Goal: Transaction & Acquisition: Download file/media

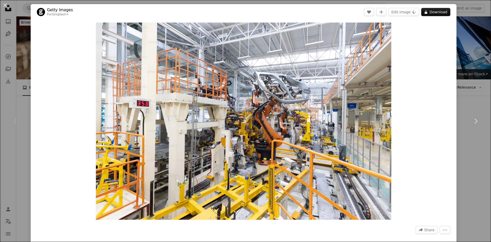
click at [462, 33] on div "An X shape Chevron left Chevron right Getty Images For Unsplash+ A heart A plus…" at bounding box center [245, 121] width 491 height 242
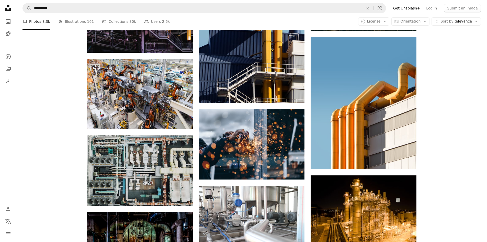
scroll to position [325, 0]
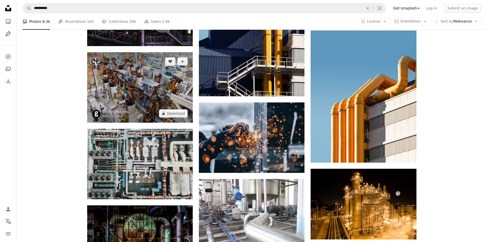
click at [157, 89] on img at bounding box center [140, 87] width 106 height 70
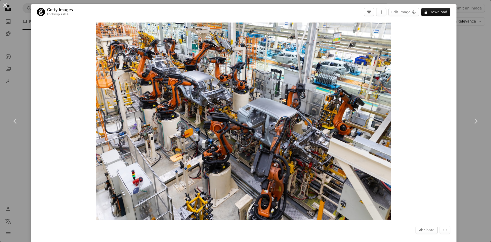
click at [480, 54] on div "An X shape Chevron left Chevron right Getty Images For Unsplash+ A heart A plus…" at bounding box center [245, 121] width 491 height 242
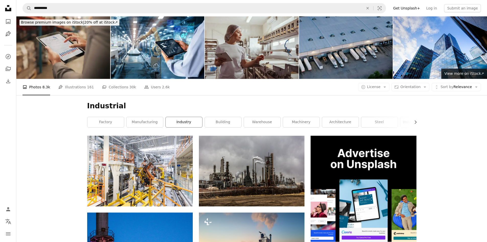
click at [192, 120] on link "industry" at bounding box center [184, 122] width 37 height 10
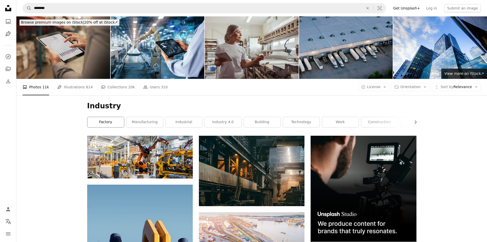
click at [116, 125] on link "factory" at bounding box center [106, 122] width 37 height 10
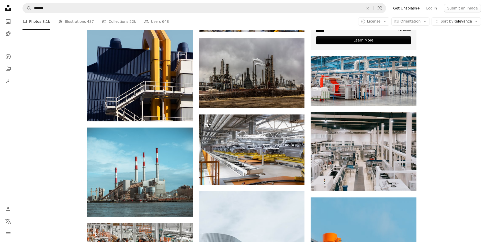
scroll to position [225, 0]
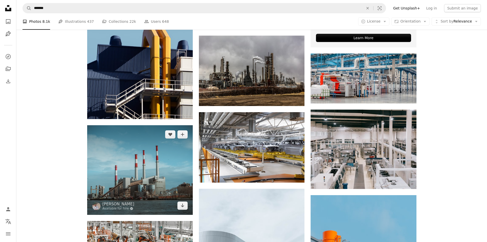
click at [131, 179] on img at bounding box center [140, 170] width 106 height 90
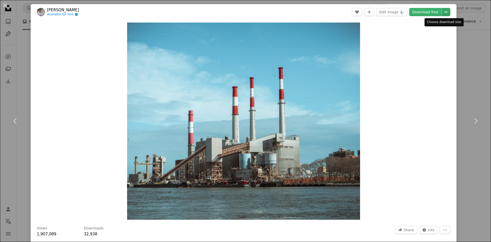
click at [442, 10] on icon "Chevron down" at bounding box center [446, 12] width 8 height 6
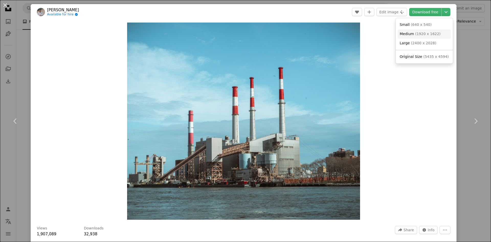
click at [414, 37] on link "Medium ( 1920 x 1622 )" at bounding box center [424, 33] width 53 height 9
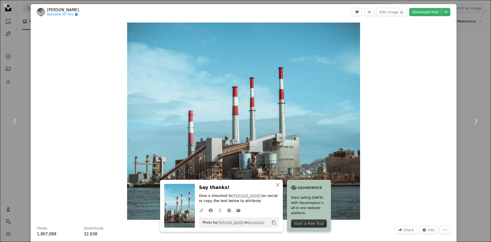
click at [464, 35] on div "An X shape Chevron left Chevron right An X shape Close Say thanks! Give a shout…" at bounding box center [245, 121] width 491 height 242
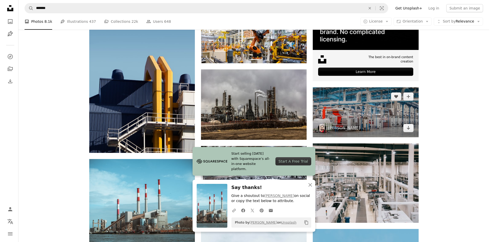
scroll to position [191, 0]
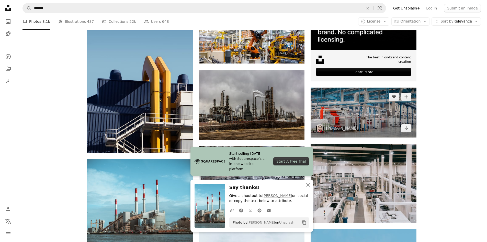
click at [351, 111] on img at bounding box center [364, 113] width 106 height 50
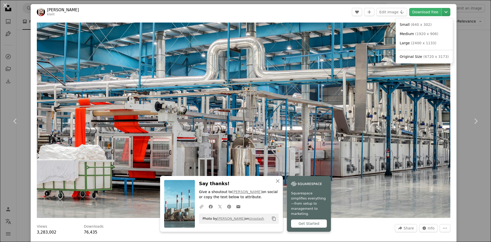
click at [444, 12] on icon "Chevron down" at bounding box center [446, 12] width 8 height 6
click at [415, 34] on span "( 1920 x 906 )" at bounding box center [426, 34] width 23 height 4
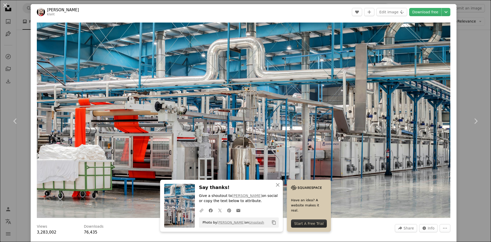
click at [462, 70] on div "An X shape Chevron left Chevron right An X shape Close Say thanks! Give a shout…" at bounding box center [245, 121] width 491 height 242
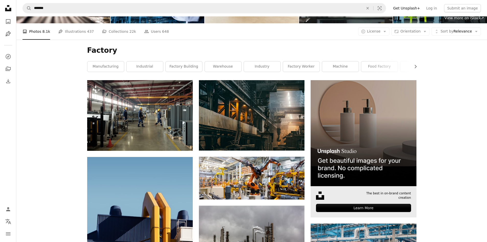
scroll to position [55, 0]
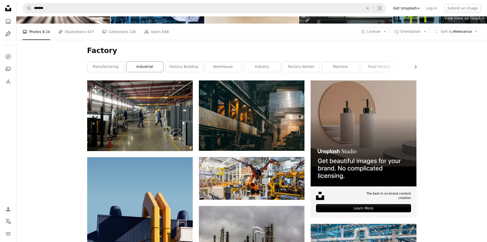
click at [140, 67] on link "industrial" at bounding box center [145, 67] width 37 height 10
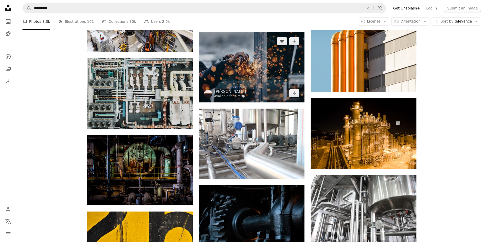
scroll to position [396, 0]
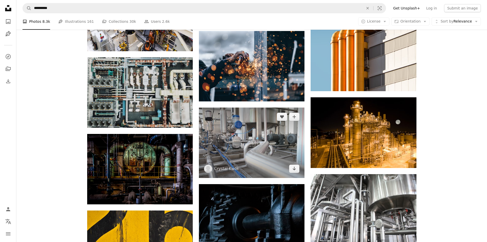
click at [241, 145] on img at bounding box center [252, 142] width 106 height 70
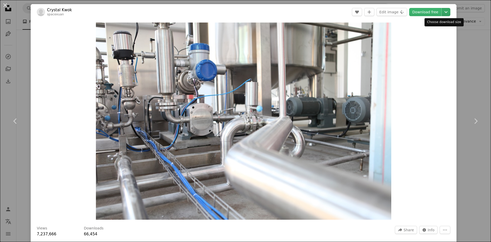
click at [445, 12] on icon "Choose download size" at bounding box center [446, 12] width 3 height 2
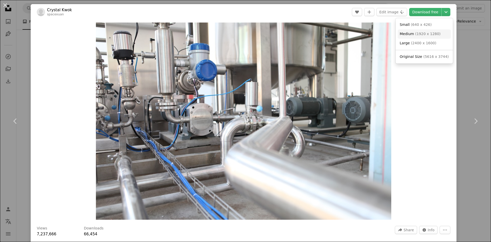
click at [414, 33] on span "Medium ( 1920 x 1280 )" at bounding box center [420, 33] width 41 height 5
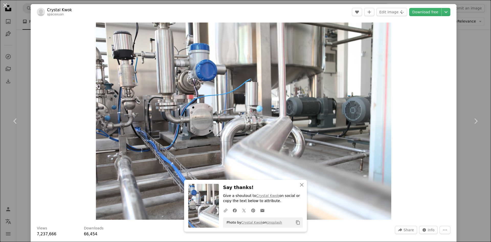
click at [472, 50] on div "An X shape Chevron left Chevron right An X shape Close Say thanks! Give a shout…" at bounding box center [245, 121] width 491 height 242
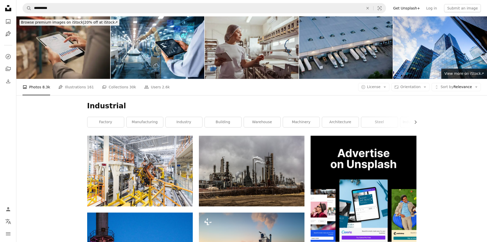
click at [150, 114] on div "Industrial Chevron right factory manufacturing industry building warehouse mach…" at bounding box center [252, 115] width 342 height 40
click at [144, 120] on link "manufacturing" at bounding box center [145, 122] width 37 height 10
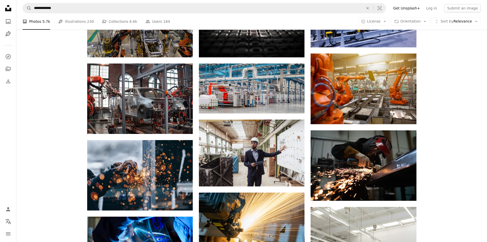
scroll to position [304, 0]
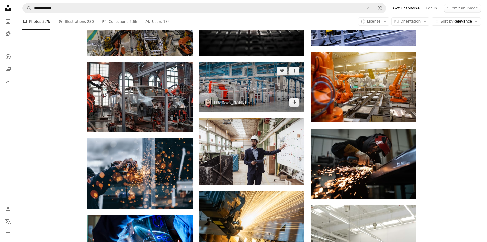
click at [251, 83] on img at bounding box center [252, 87] width 106 height 50
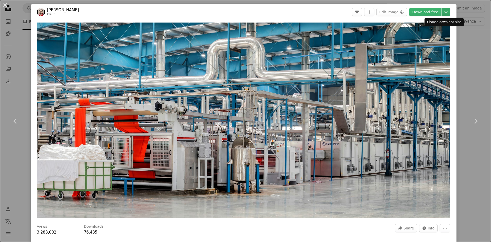
click at [442, 12] on icon "Chevron down" at bounding box center [446, 12] width 8 height 6
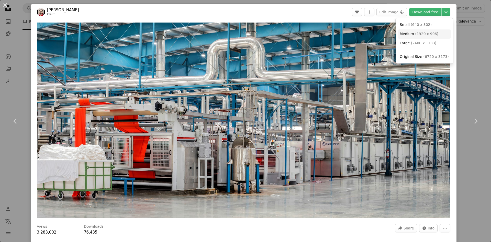
click at [417, 32] on span "( 1920 x 906 )" at bounding box center [426, 34] width 23 height 4
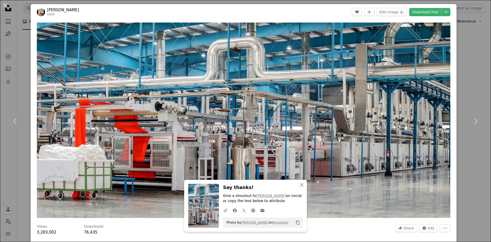
click at [465, 30] on div "An X shape Chevron left Chevron right An X shape Close Say thanks! Give a shout…" at bounding box center [245, 121] width 491 height 242
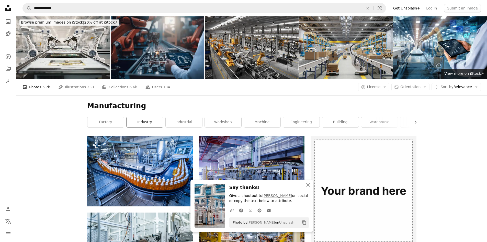
click at [142, 118] on link "industry" at bounding box center [145, 122] width 37 height 10
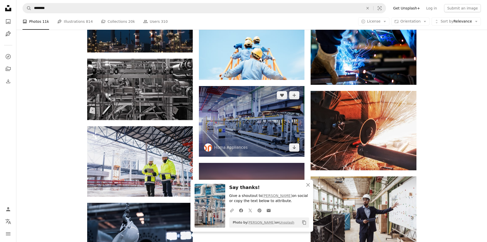
scroll to position [419, 0]
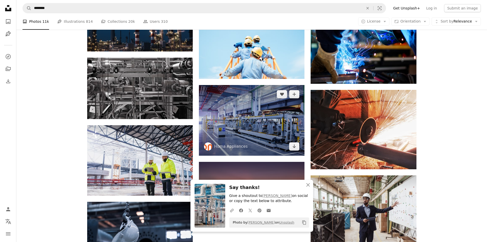
click at [249, 116] on img at bounding box center [252, 120] width 106 height 71
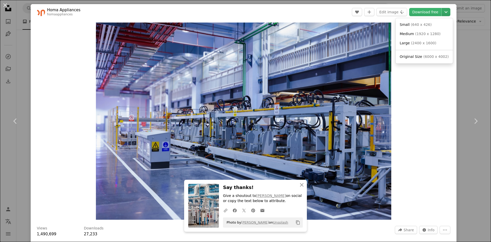
click at [445, 13] on icon "Choose download size" at bounding box center [446, 12] width 3 height 2
click at [409, 34] on span "Medium" at bounding box center [407, 34] width 14 height 4
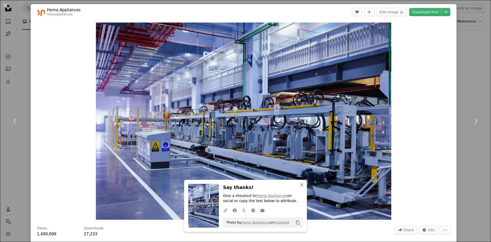
click at [463, 40] on div "An X shape Chevron left Chevron right An X shape Close Say thanks! Give a shout…" at bounding box center [245, 121] width 491 height 242
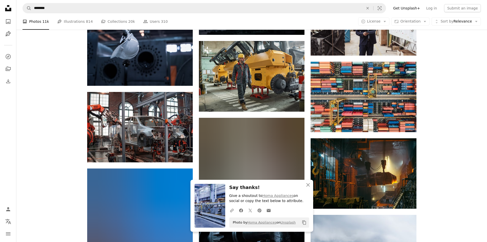
scroll to position [608, 0]
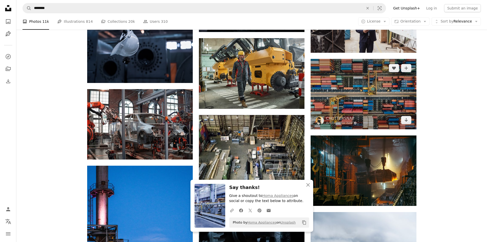
click at [357, 92] on img at bounding box center [364, 94] width 106 height 70
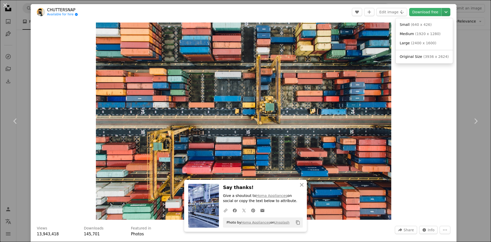
click at [444, 13] on icon "Chevron down" at bounding box center [446, 12] width 8 height 6
click at [409, 34] on span "Medium" at bounding box center [407, 34] width 14 height 4
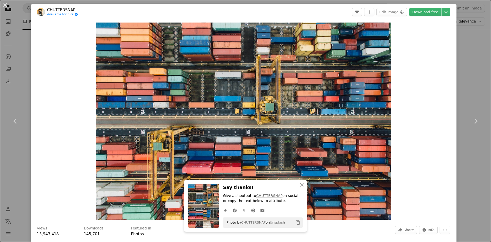
click at [466, 39] on div "An X shape Chevron left Chevron right An X shape Close Say thanks! Give a shout…" at bounding box center [245, 121] width 491 height 242
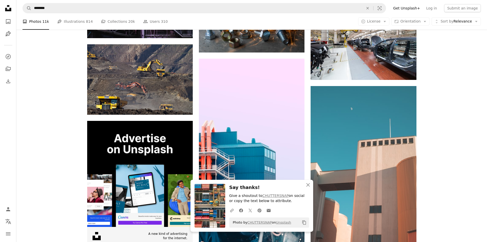
scroll to position [895, 0]
